Goal: Information Seeking & Learning: Understand process/instructions

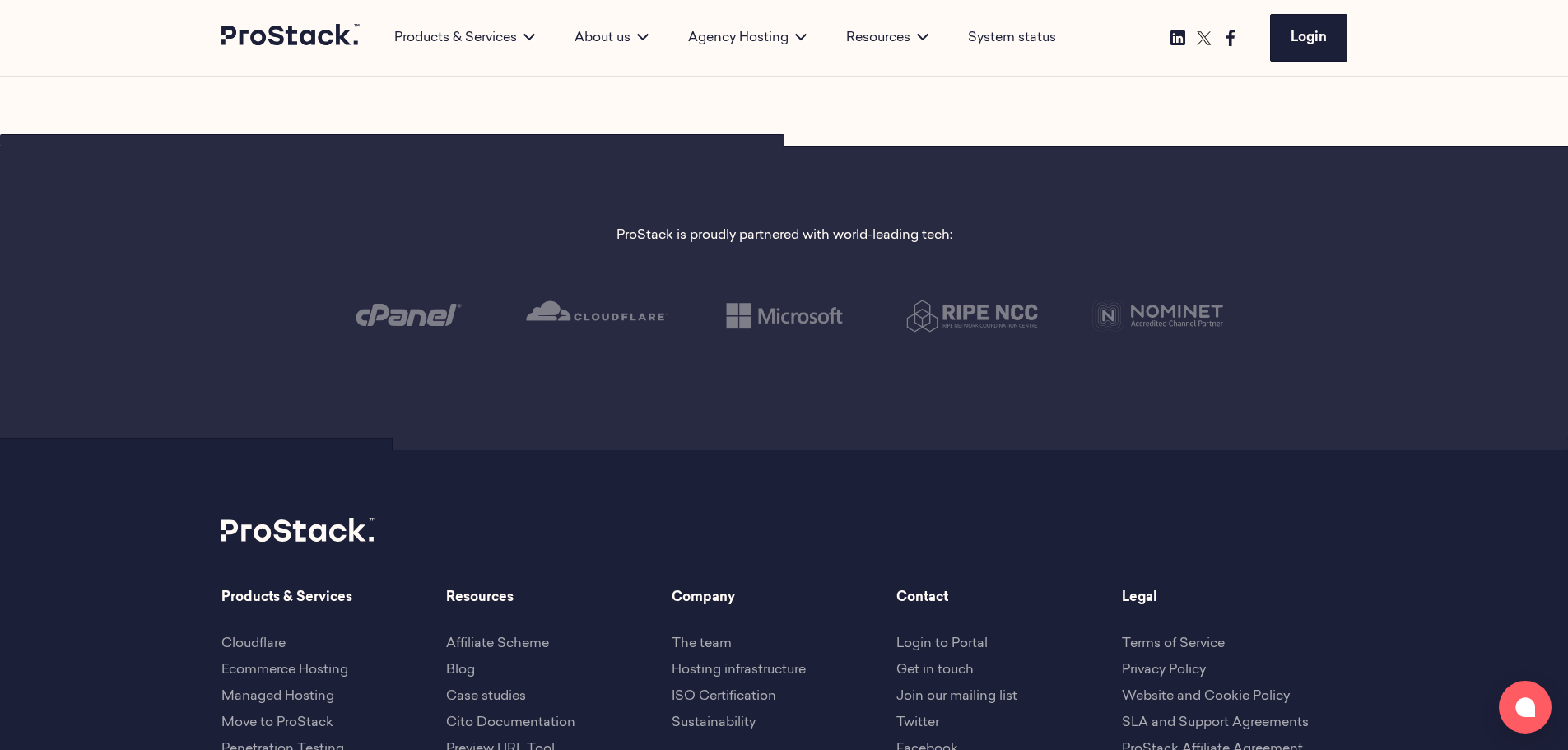
scroll to position [3786, 0]
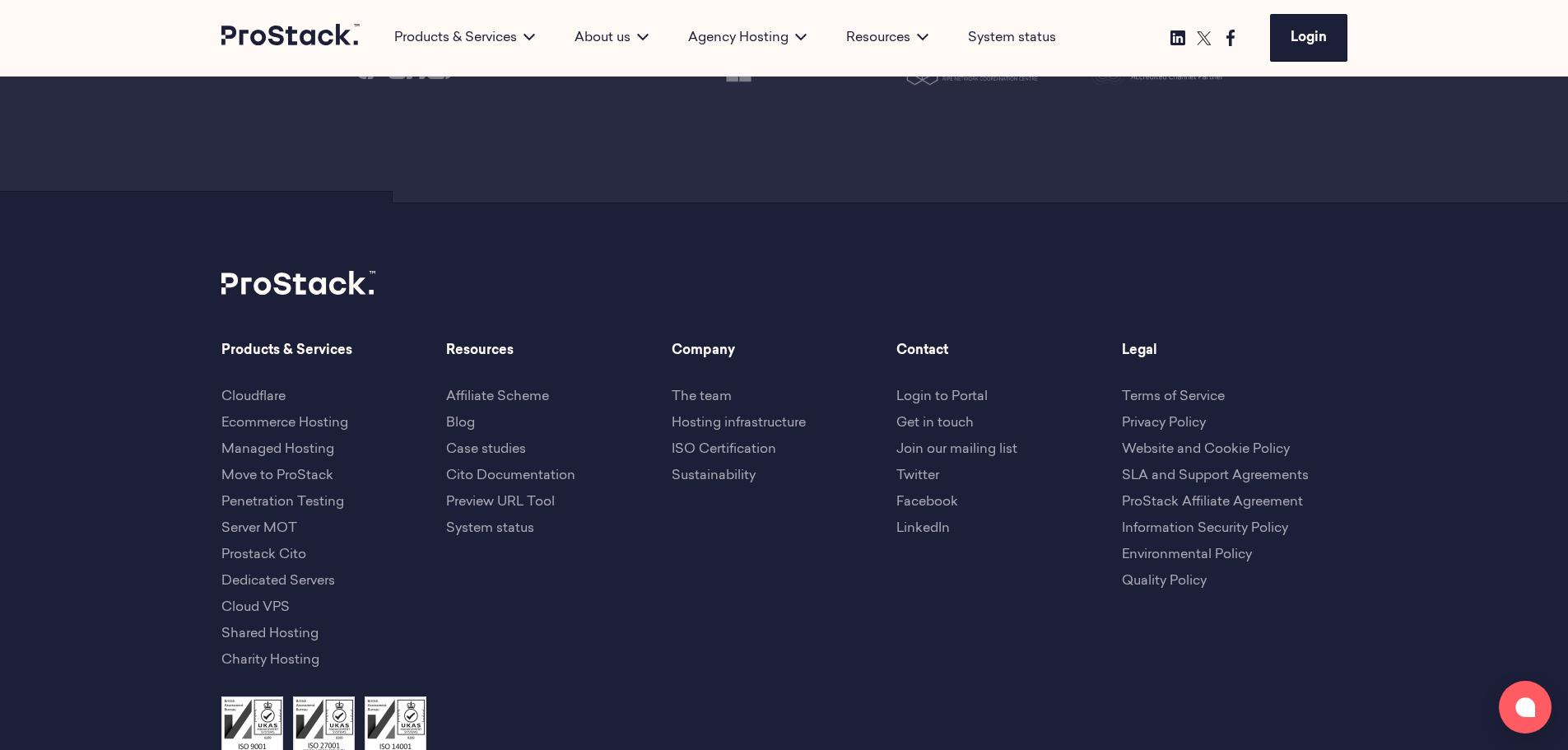
click at [1163, 390] on link "Terms of Service" at bounding box center [1174, 397] width 103 height 13
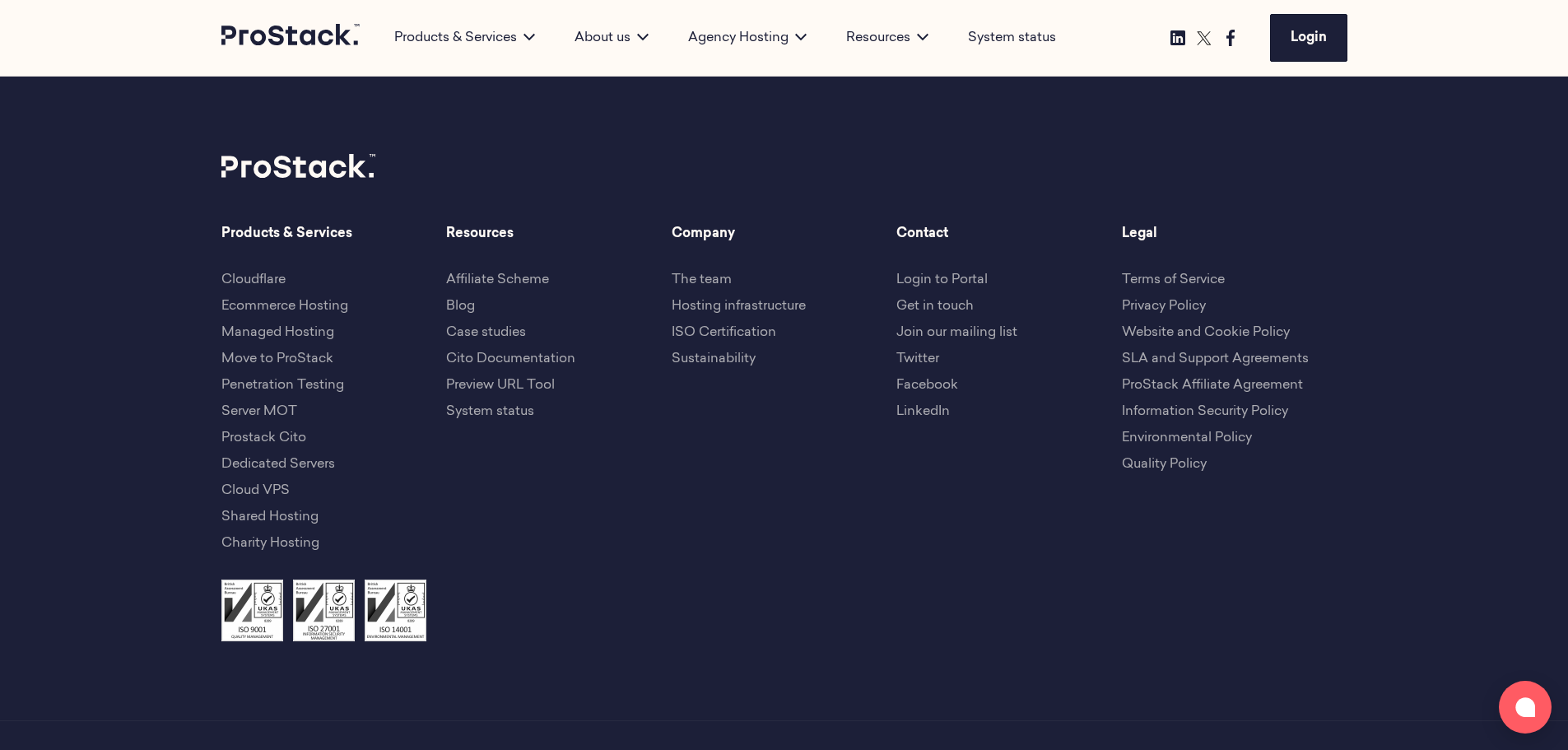
scroll to position [6239, 0]
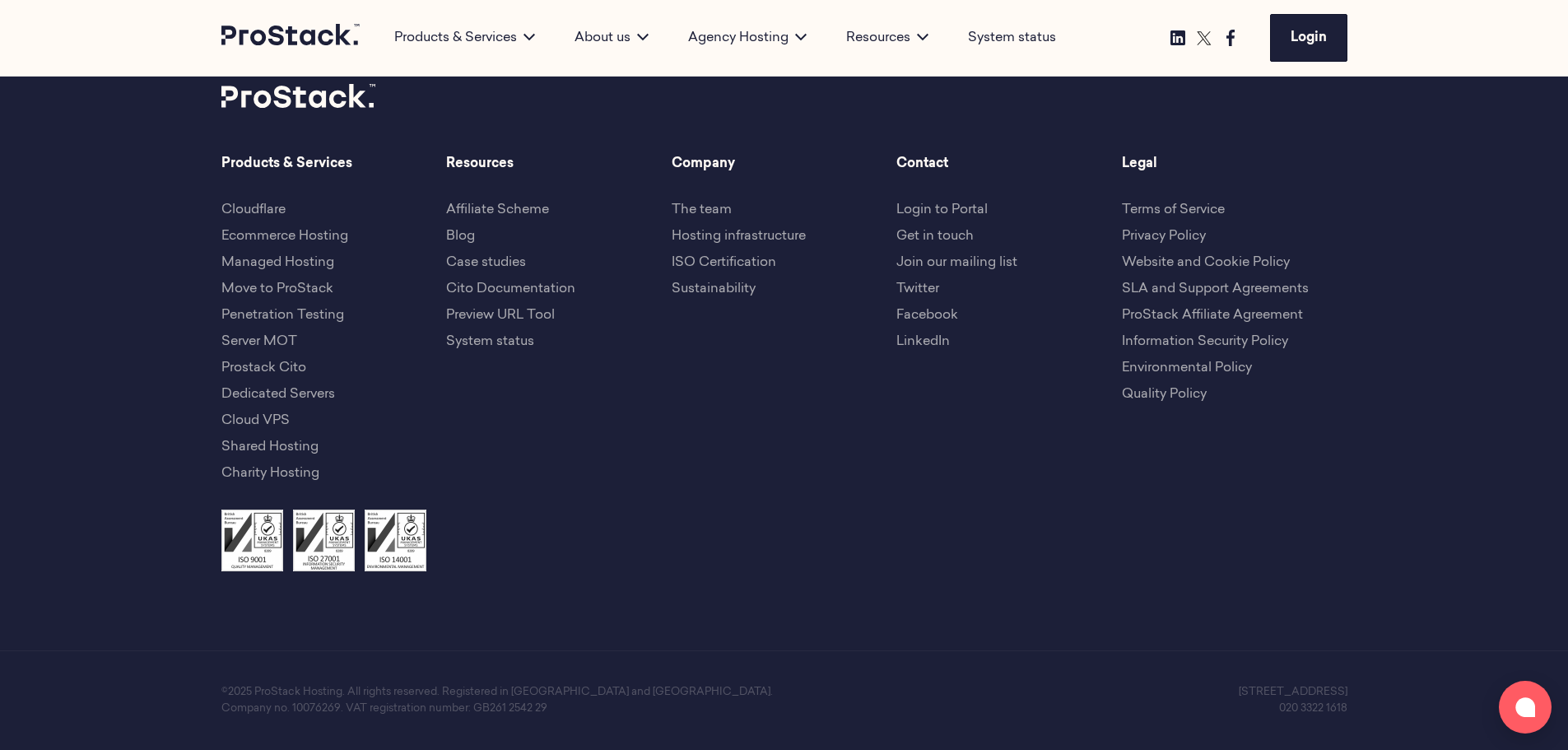
click at [1173, 216] on link "Terms of Service" at bounding box center [1174, 210] width 103 height 13
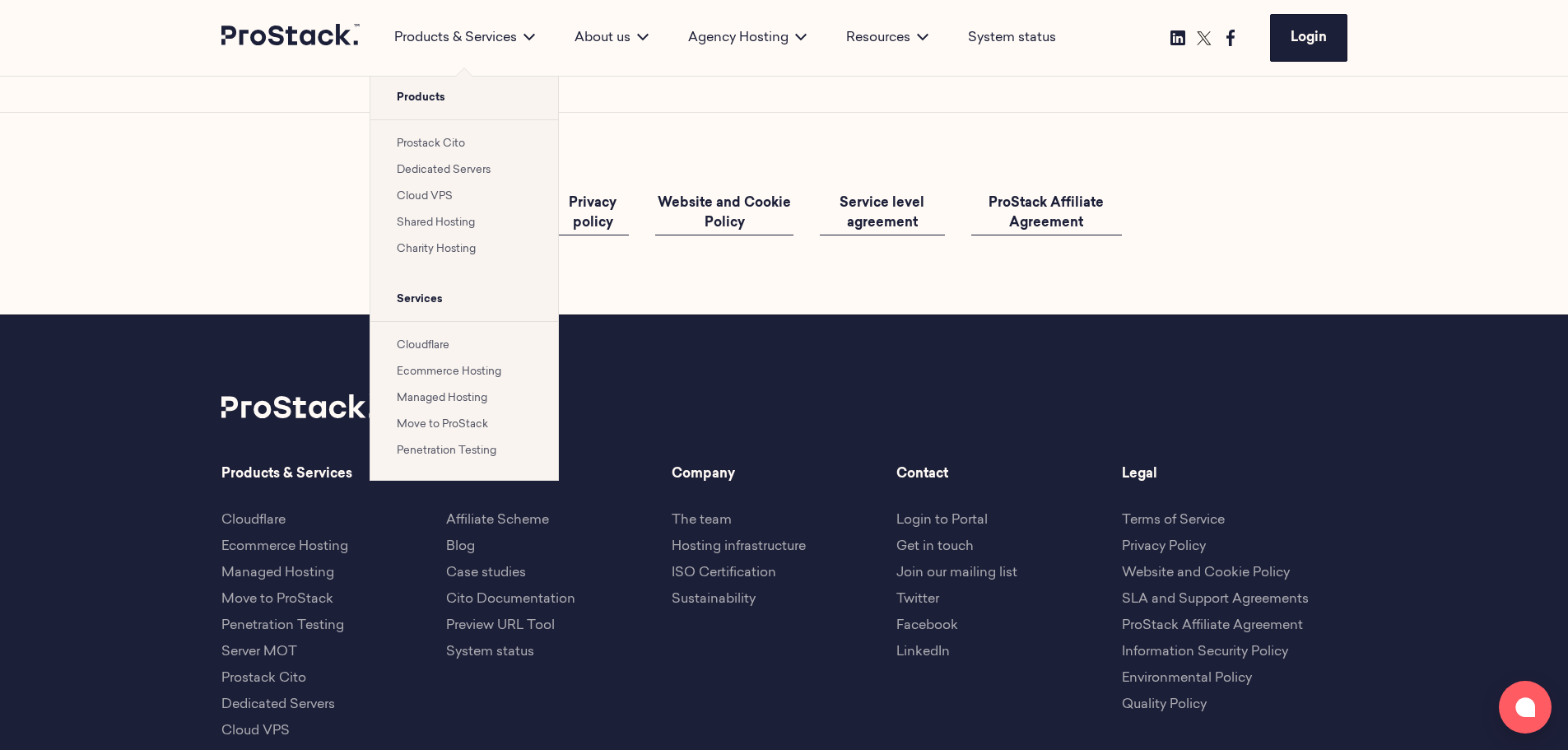
scroll to position [5909, 0]
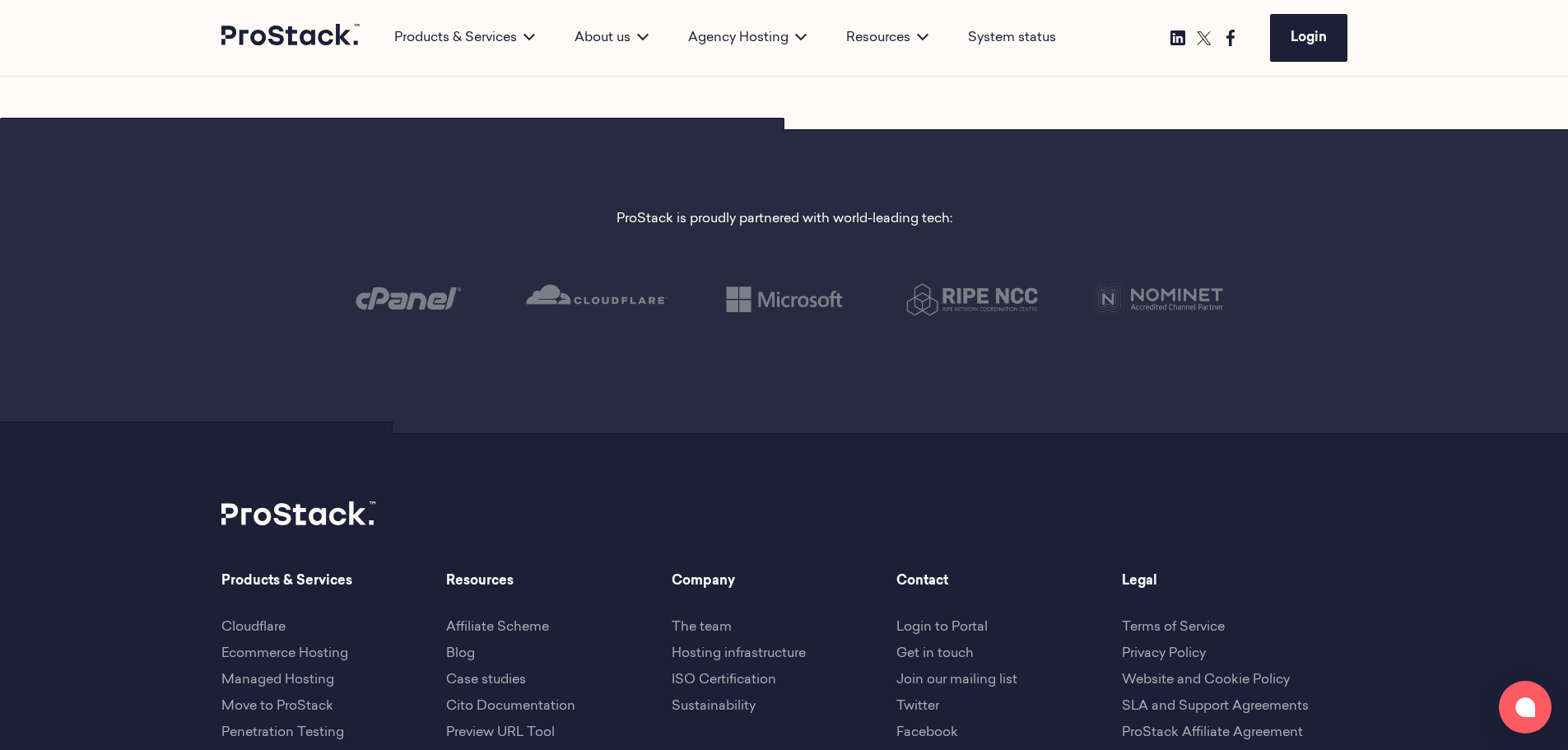
scroll to position [3786, 0]
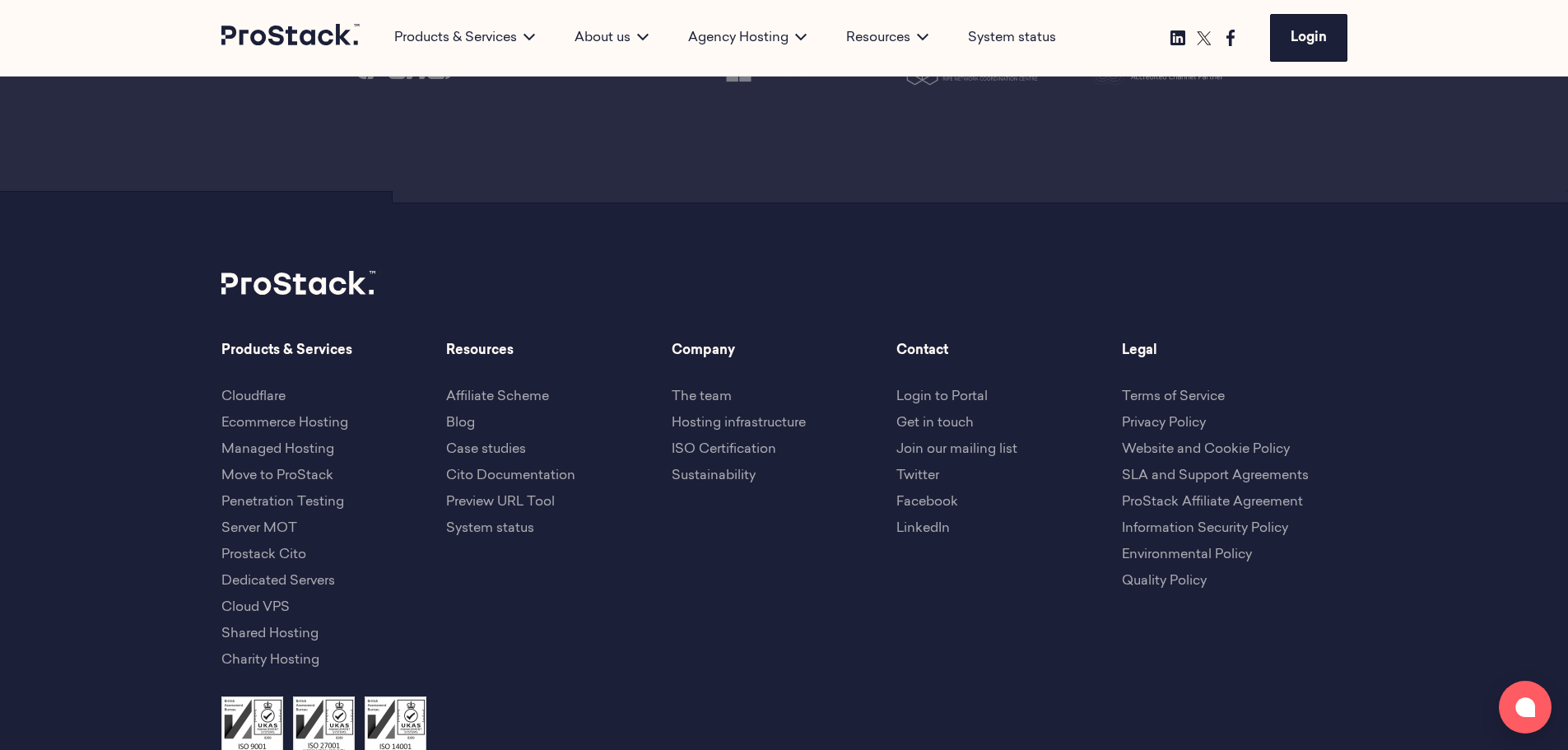
click at [1202, 390] on link "Terms of Service" at bounding box center [1174, 397] width 103 height 13
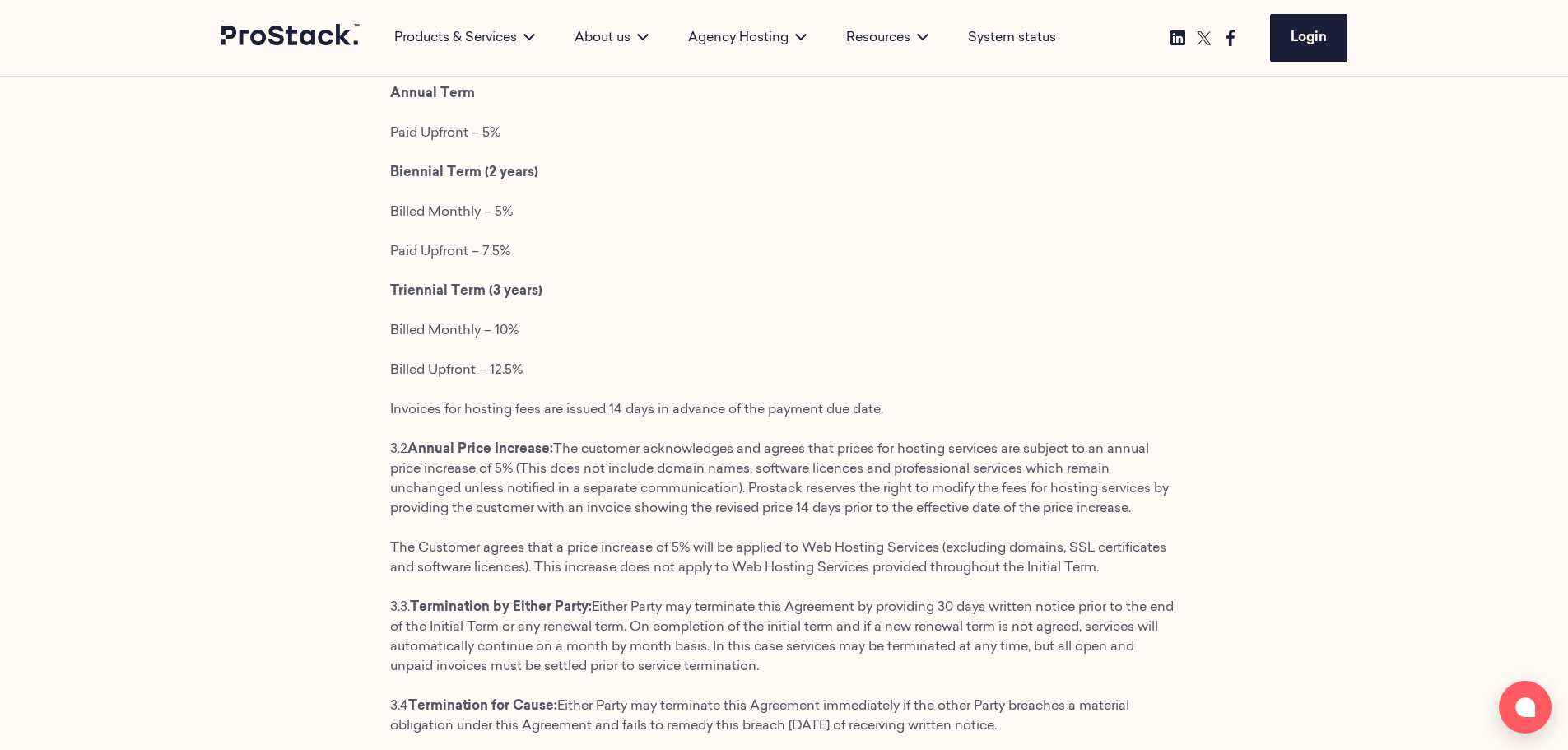
scroll to position [1564, 0]
